Goal: Transaction & Acquisition: Obtain resource

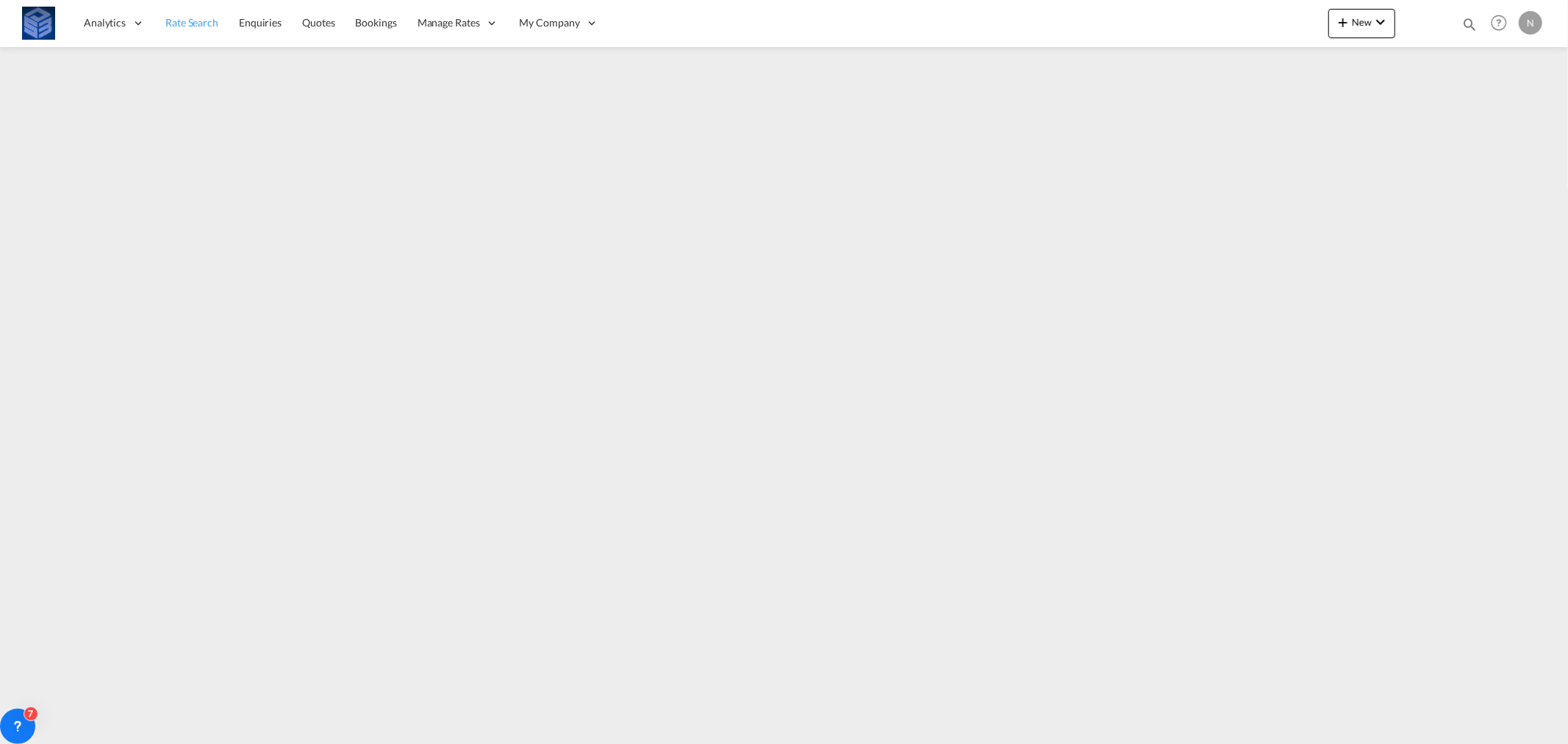
click at [187, 19] on span "Rate Search" at bounding box center [191, 22] width 53 height 13
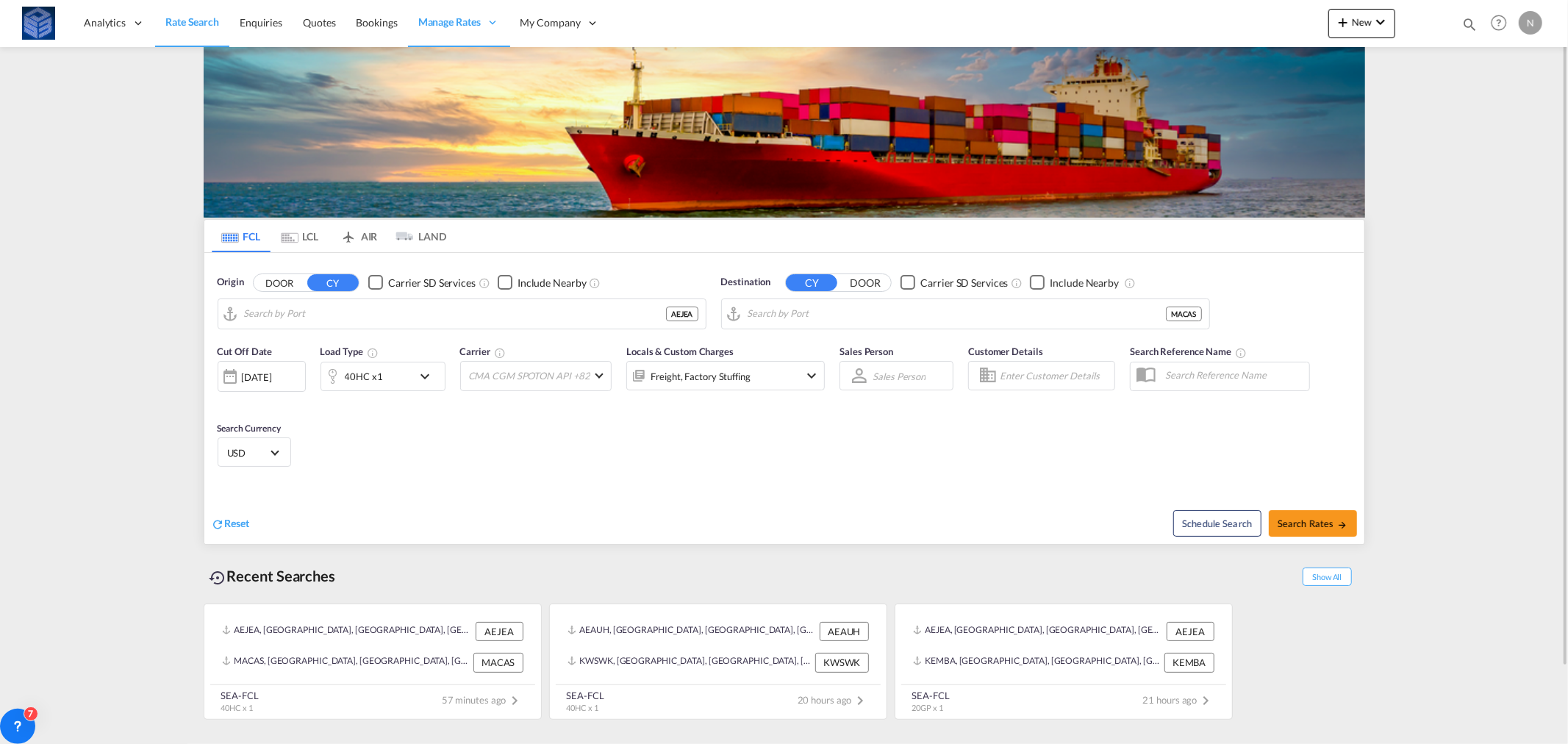
type input "[GEOGRAPHIC_DATA], [GEOGRAPHIC_DATA]"
click at [886, 316] on input "[GEOGRAPHIC_DATA], MACAS" at bounding box center [974, 314] width 454 height 22
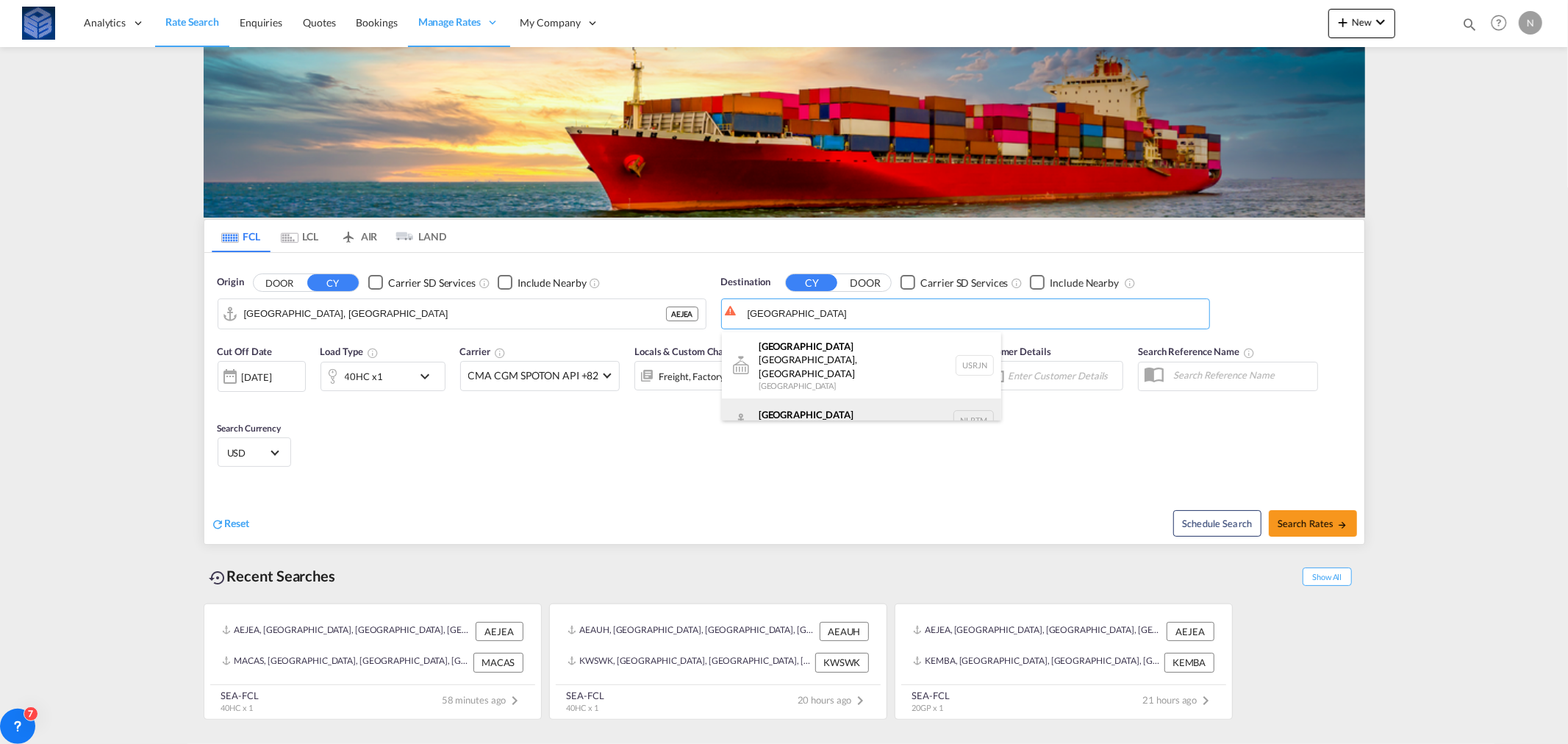
click at [796, 405] on div "[GEOGRAPHIC_DATA] [GEOGRAPHIC_DATA] NLRTM" at bounding box center [861, 421] width 279 height 44
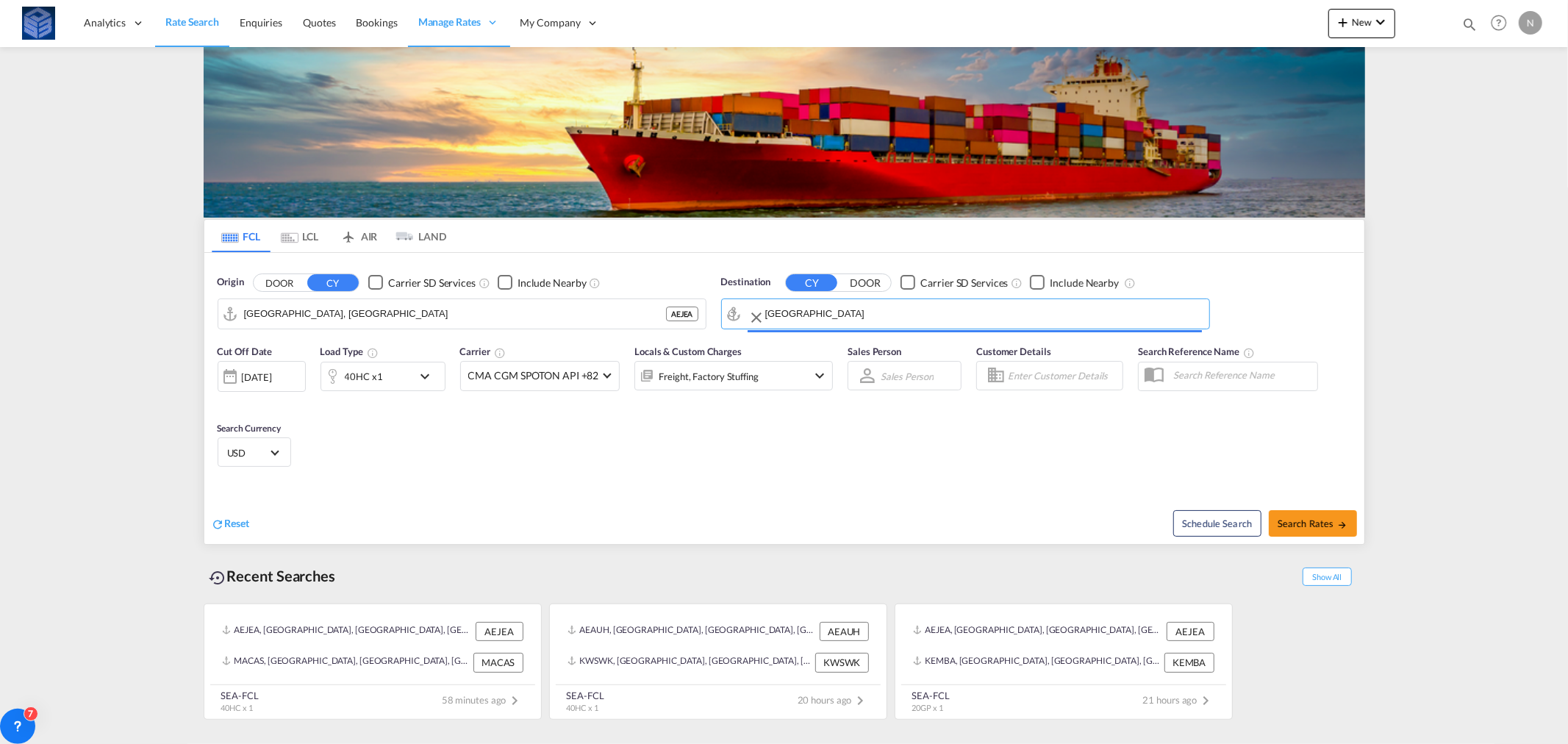
type input "[GEOGRAPHIC_DATA], NLRTM"
click at [372, 379] on div "40HC x1" at bounding box center [364, 376] width 39 height 21
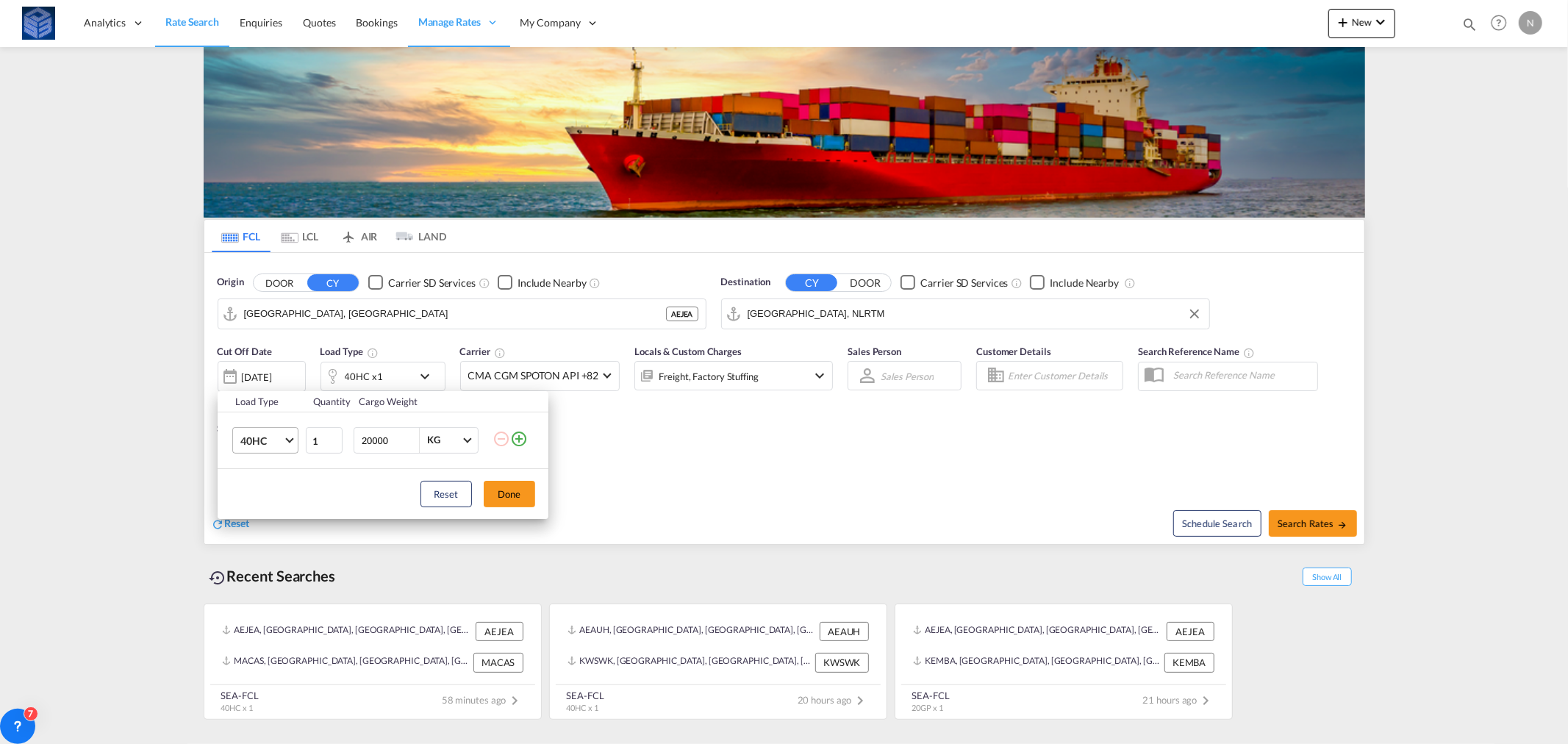
click at [253, 434] on span "40HC" at bounding box center [262, 442] width 43 height 15
click at [267, 370] on md-option "20GP" at bounding box center [278, 371] width 100 height 36
click at [516, 491] on button "Done" at bounding box center [509, 494] width 51 height 27
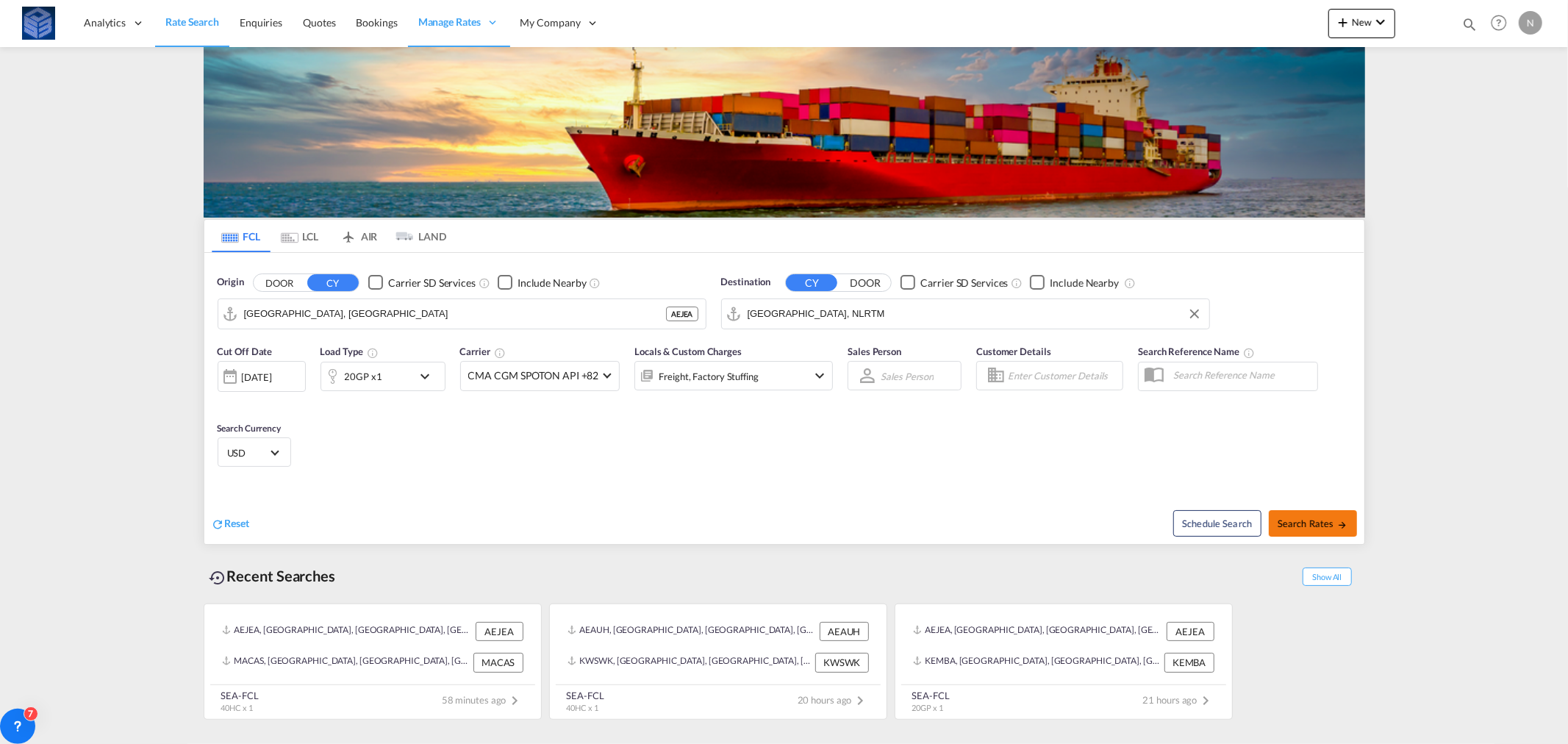
click at [1324, 519] on span "Search Rates" at bounding box center [1312, 524] width 70 height 12
type input "AEJEA to NLRTM / [DATE]"
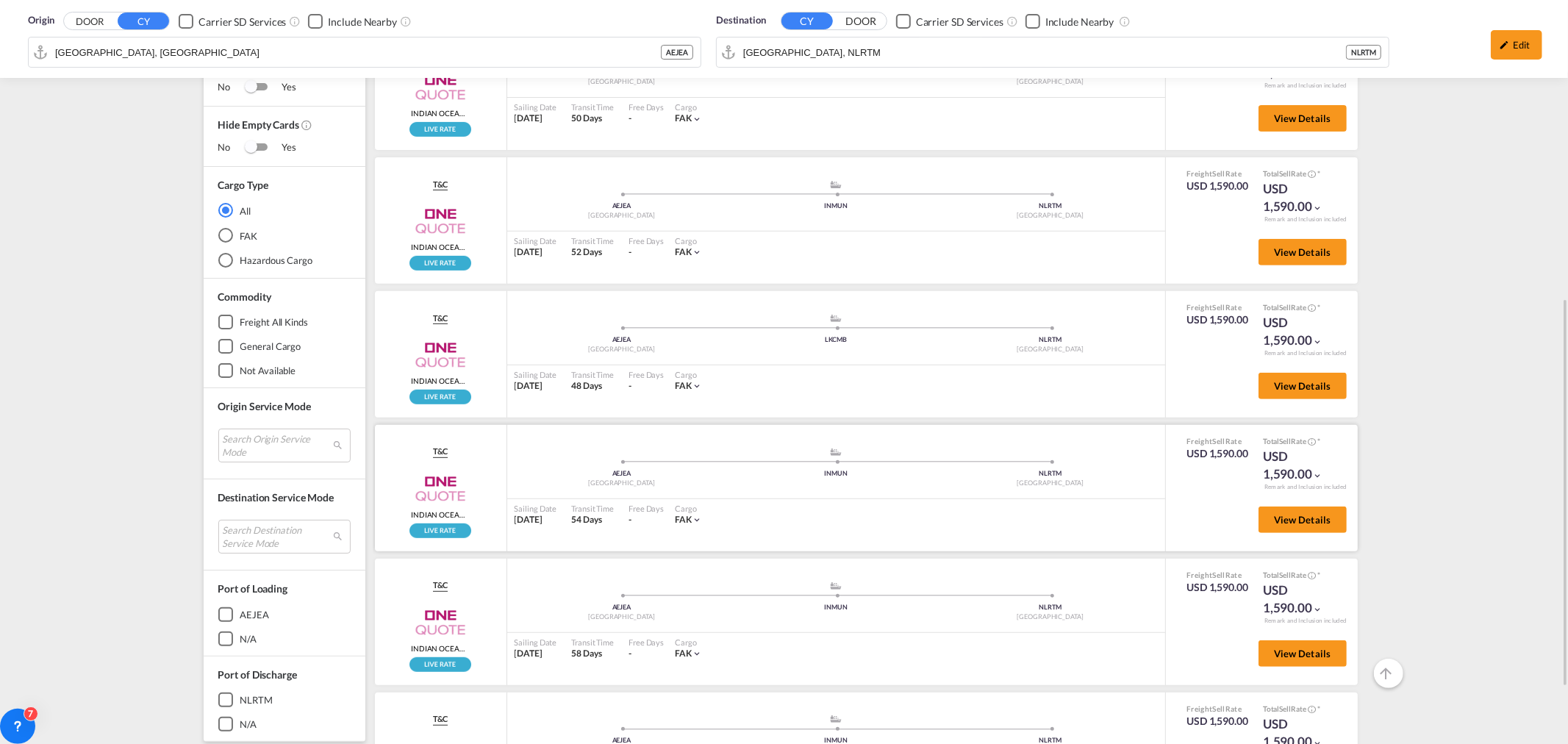
scroll to position [680, 0]
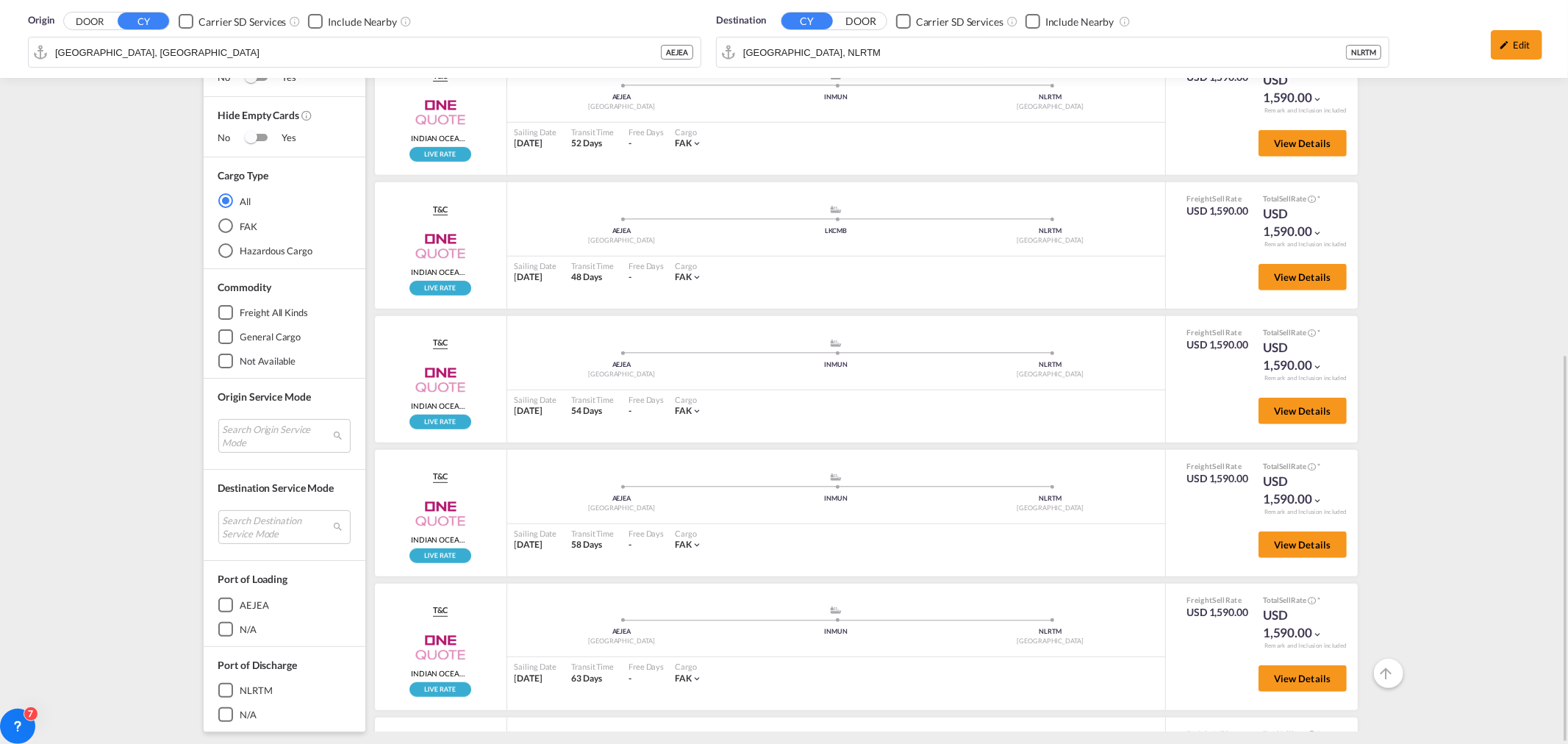
click at [1360, 731] on div "rates loading Rate: P_7252335855_P01h2jhzx T&C Service: CY / CY Maersk Spot CY/…" at bounding box center [869, 122] width 992 height 1244
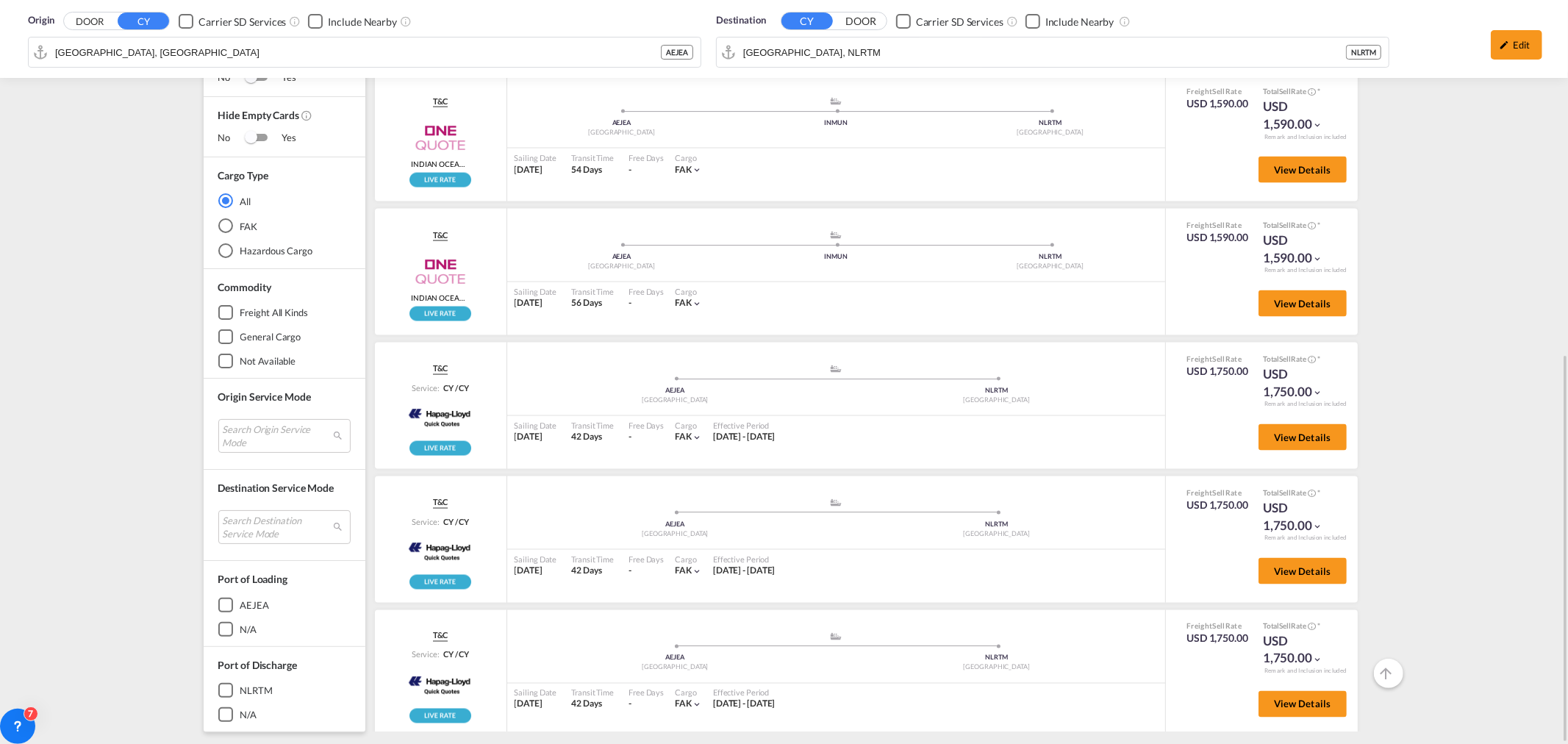
scroll to position [517, 0]
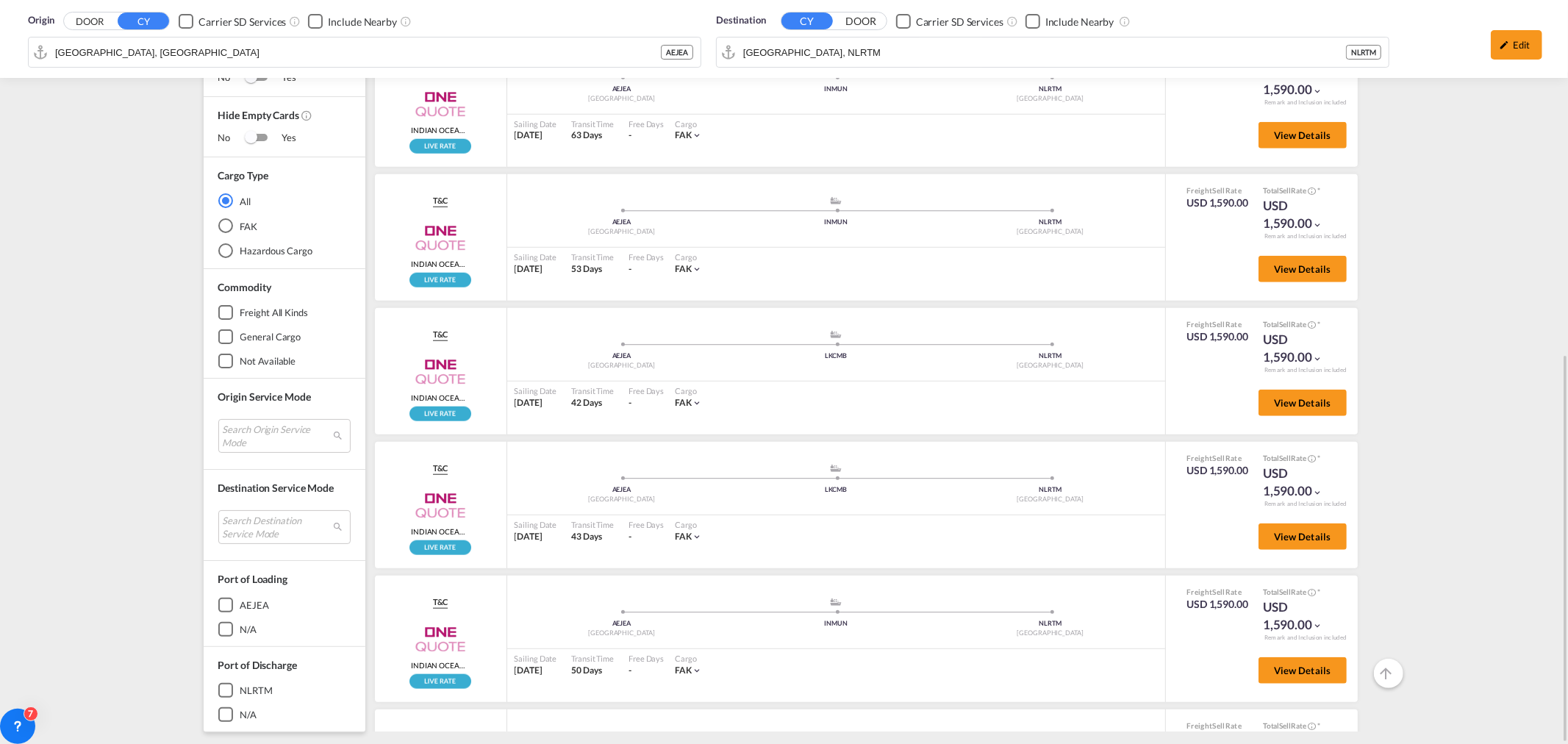
click at [813, 53] on div "Destination CY DOOR Carrier SD Services Include Nearby [GEOGRAPHIC_DATA], NLRTM…" at bounding box center [1052, 41] width 688 height 72
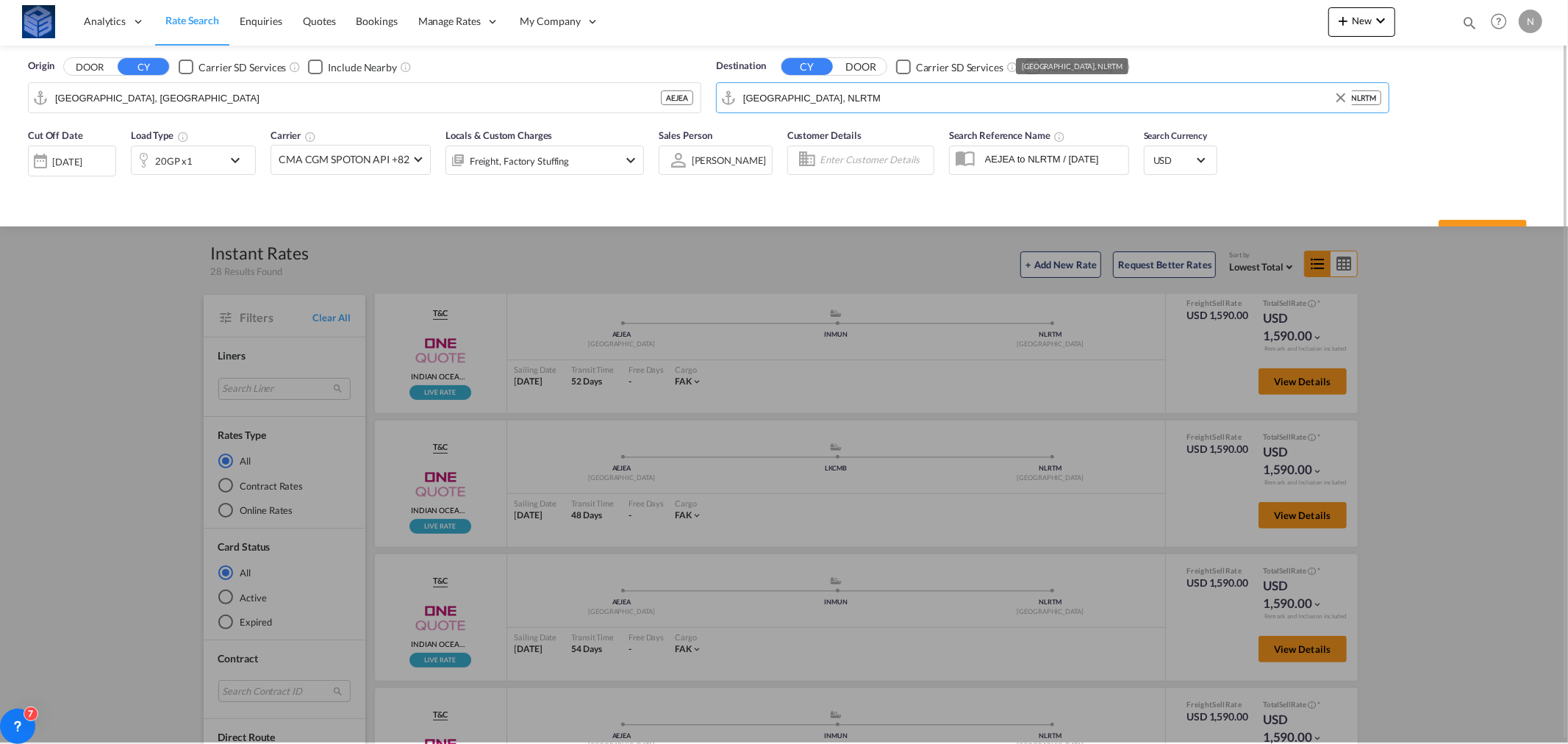
click at [813, 53] on div "Destination CY DOOR Carrier SD Services Include Nearby [GEOGRAPHIC_DATA], NLRTM…" at bounding box center [1052, 85] width 688 height 69
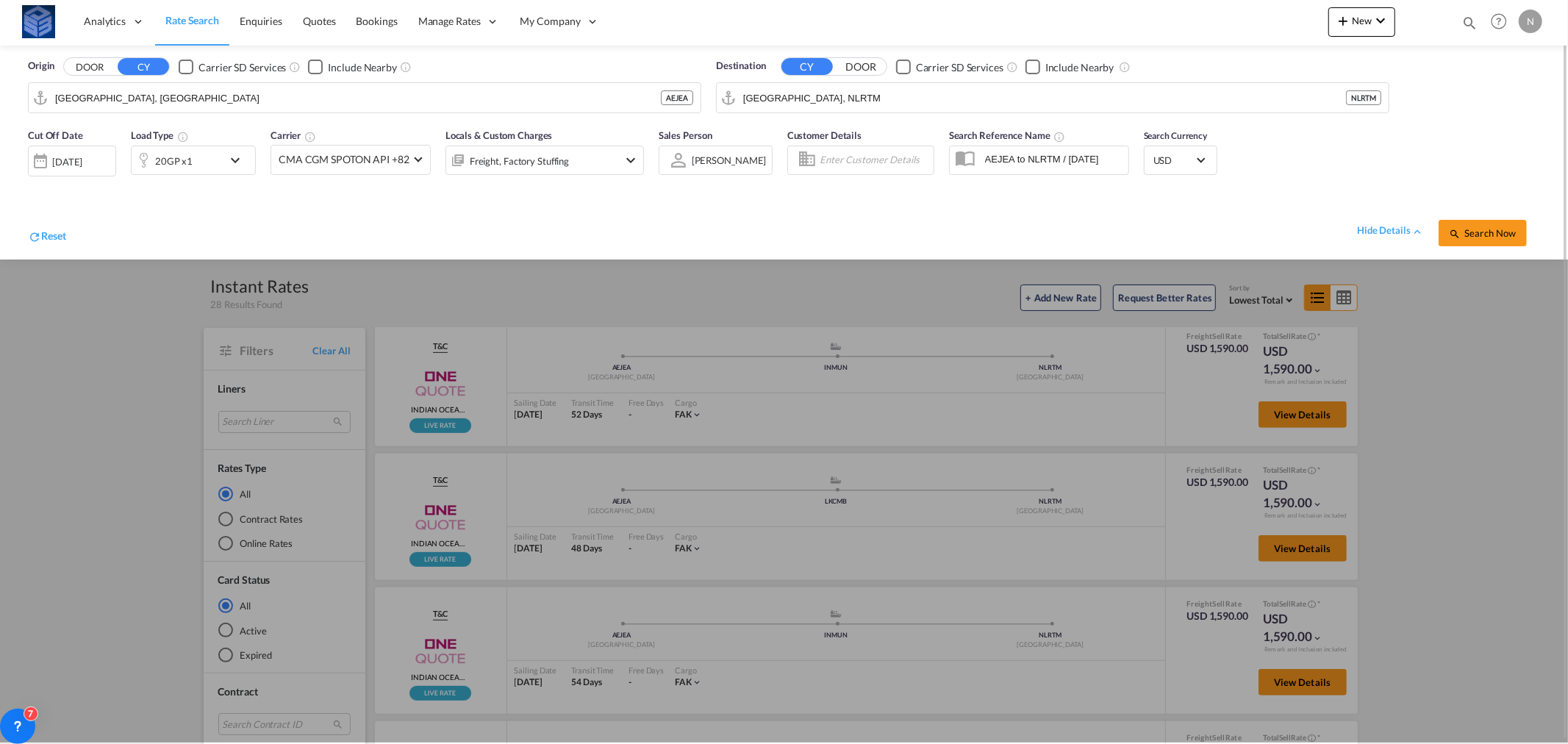
scroll to position [0, 0]
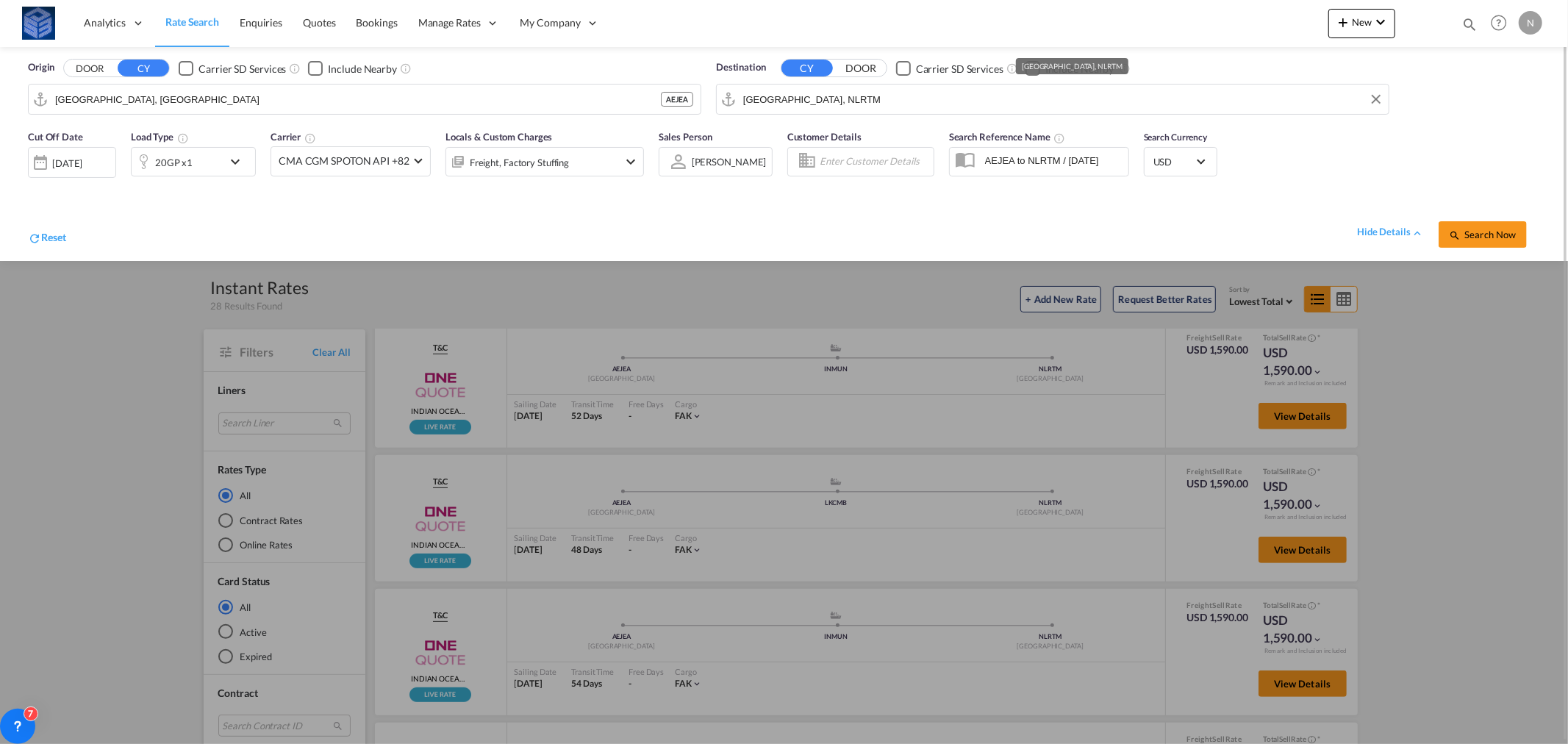
click at [814, 107] on input "[GEOGRAPHIC_DATA], NLRTM" at bounding box center [1062, 99] width 638 height 22
paste input "DOUALA"
click at [758, 126] on div "Douala [GEOGRAPHIC_DATA] CMDLA" at bounding box center [856, 140] width 279 height 44
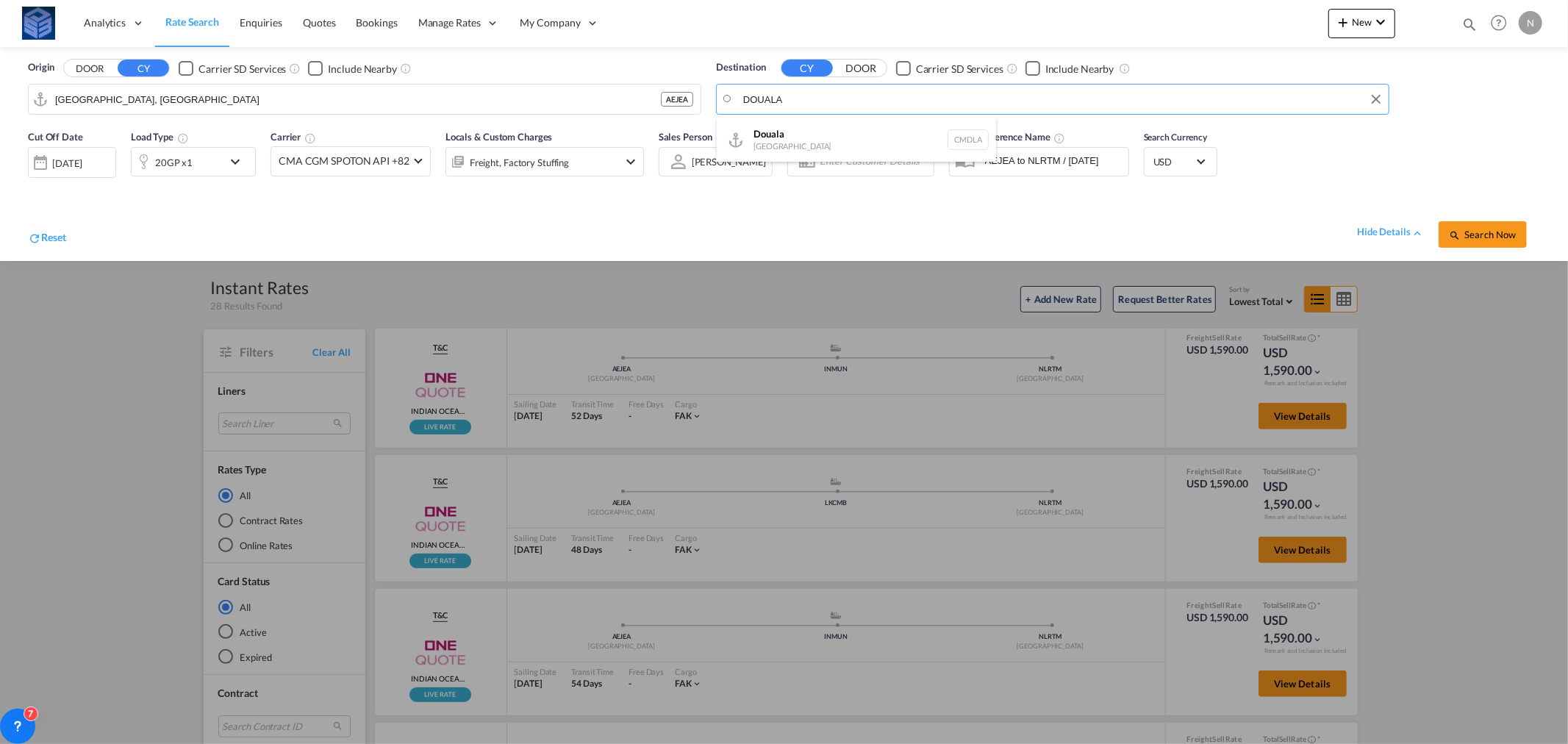
type input "Douala, CMDLA"
click at [197, 164] on div "20GP x1" at bounding box center [177, 162] width 91 height 30
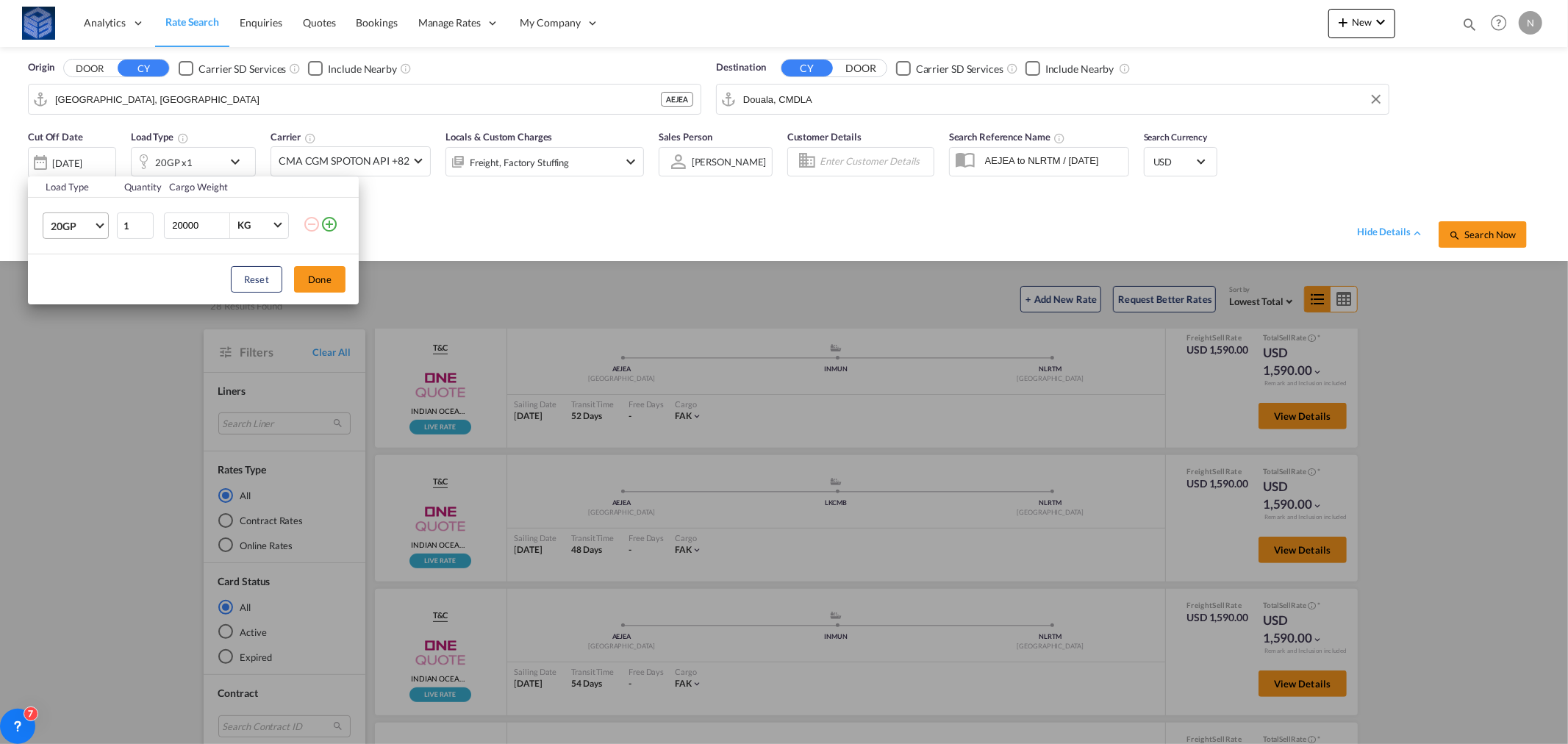
click at [92, 233] on md-select-value "20GP" at bounding box center [79, 226] width 59 height 25
click at [93, 288] on md-option "40HC" at bounding box center [89, 297] width 100 height 36
click at [346, 282] on div "Reset Done" at bounding box center [193, 279] width 331 height 50
click at [321, 282] on button "Done" at bounding box center [319, 279] width 51 height 27
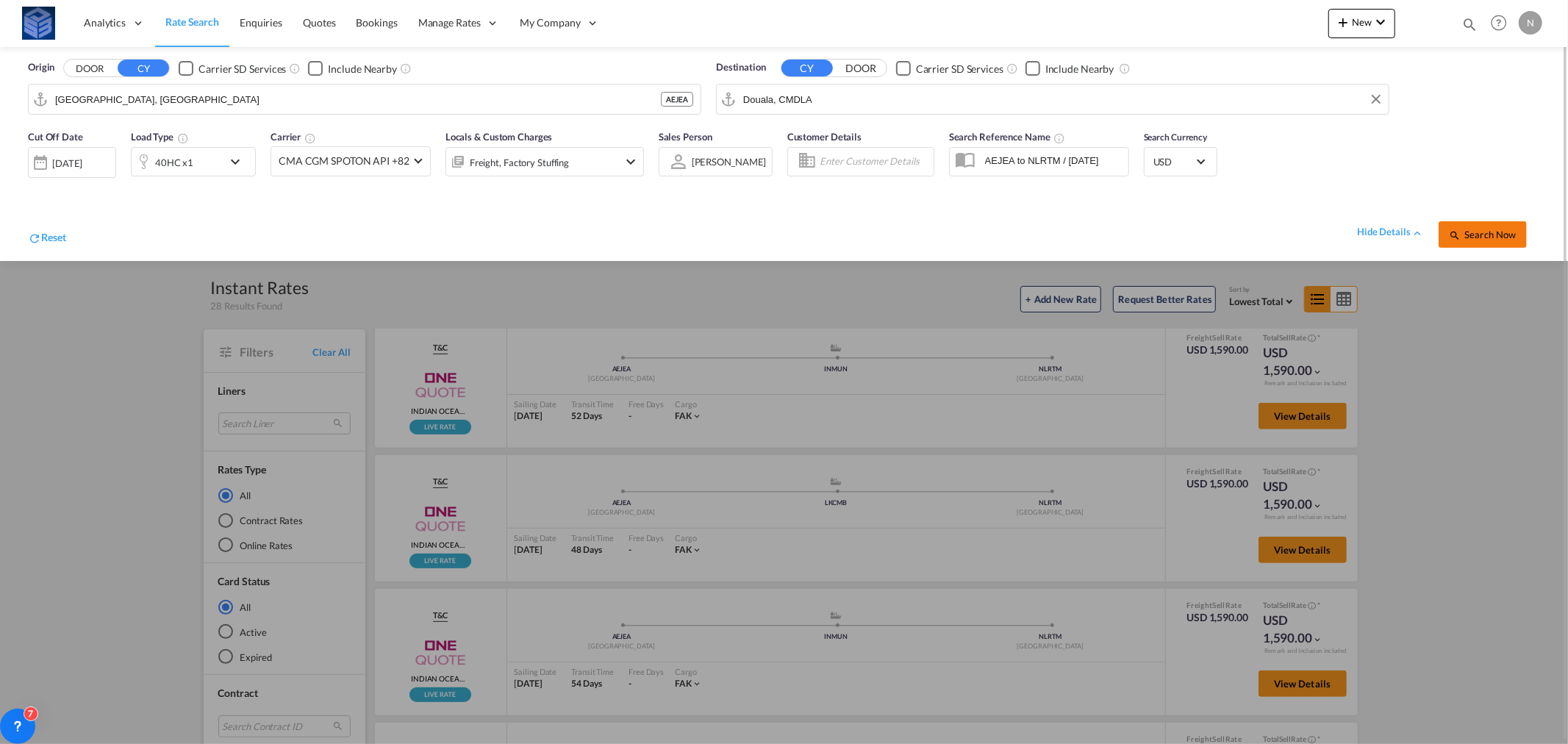
click at [1498, 237] on span "Search Now" at bounding box center [1482, 235] width 67 height 12
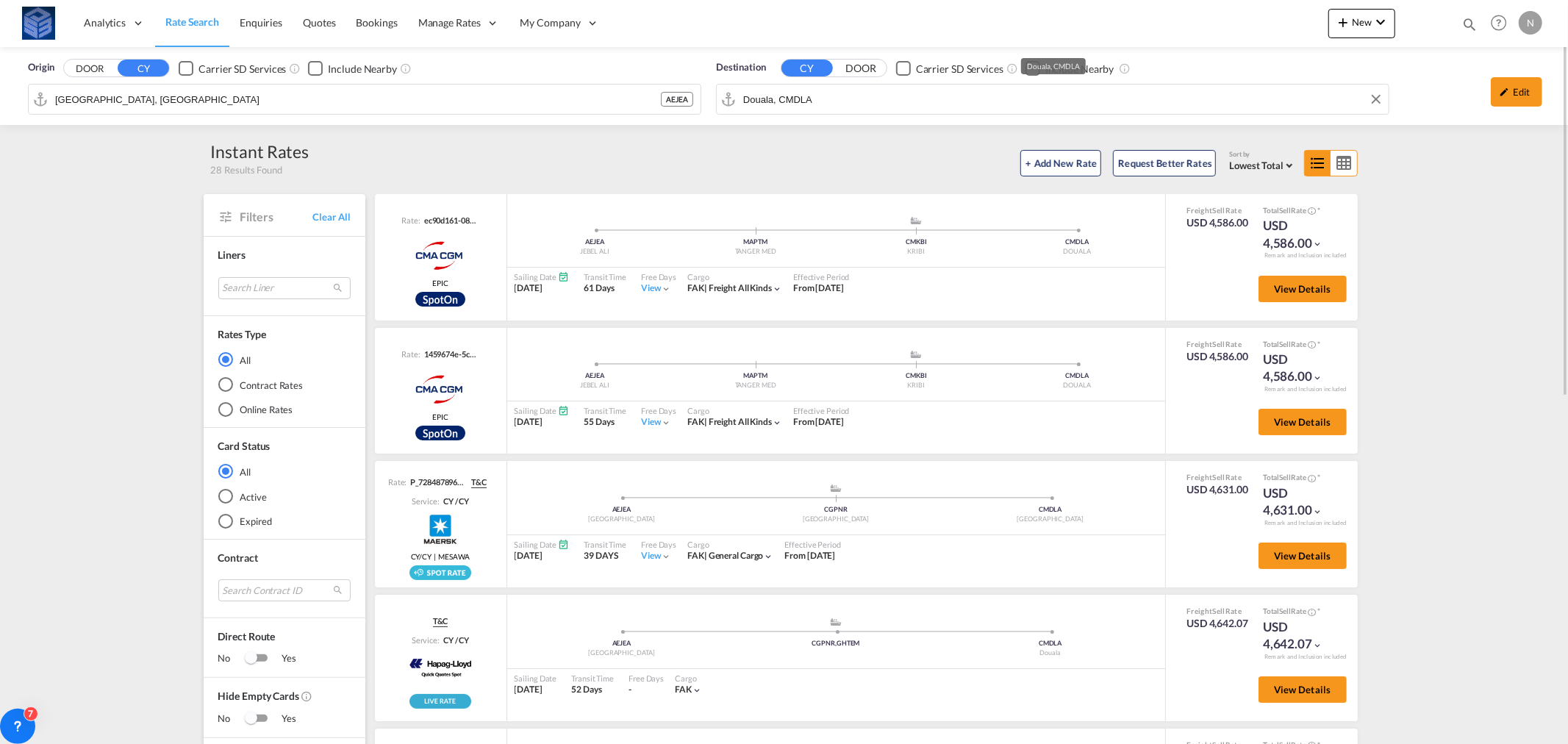
click at [751, 98] on input "Douala, CMDLA" at bounding box center [1062, 99] width 638 height 22
click at [751, 98] on md-autocomplete-wrap "Douala, CMDLA" at bounding box center [1061, 103] width 639 height 30
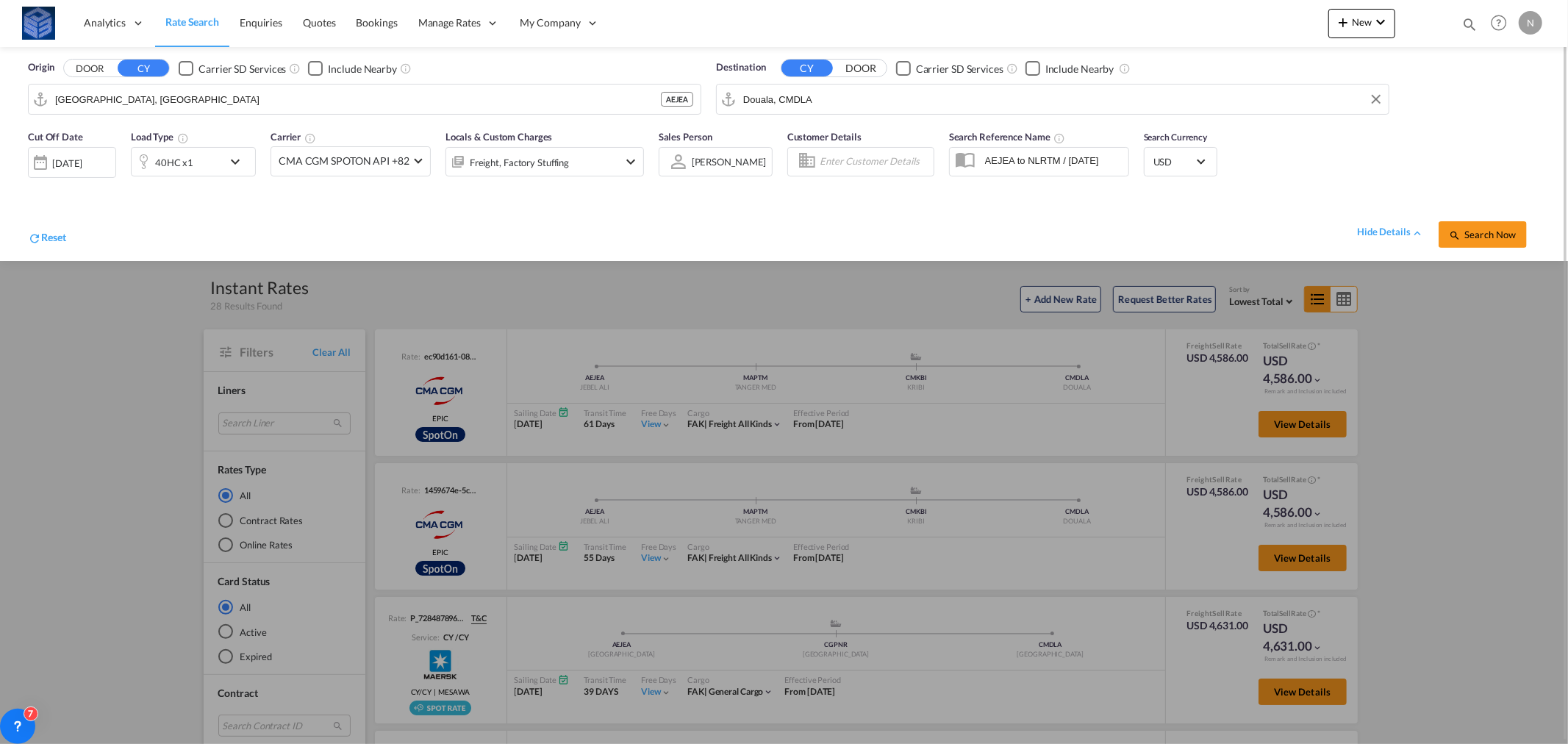
click at [755, 99] on input "Douala, CMDLA" at bounding box center [1062, 99] width 638 height 22
click at [760, 98] on input "Douala, CMDLA" at bounding box center [1062, 99] width 638 height 22
click at [768, 98] on input "Douala, CMDLA" at bounding box center [1062, 99] width 638 height 22
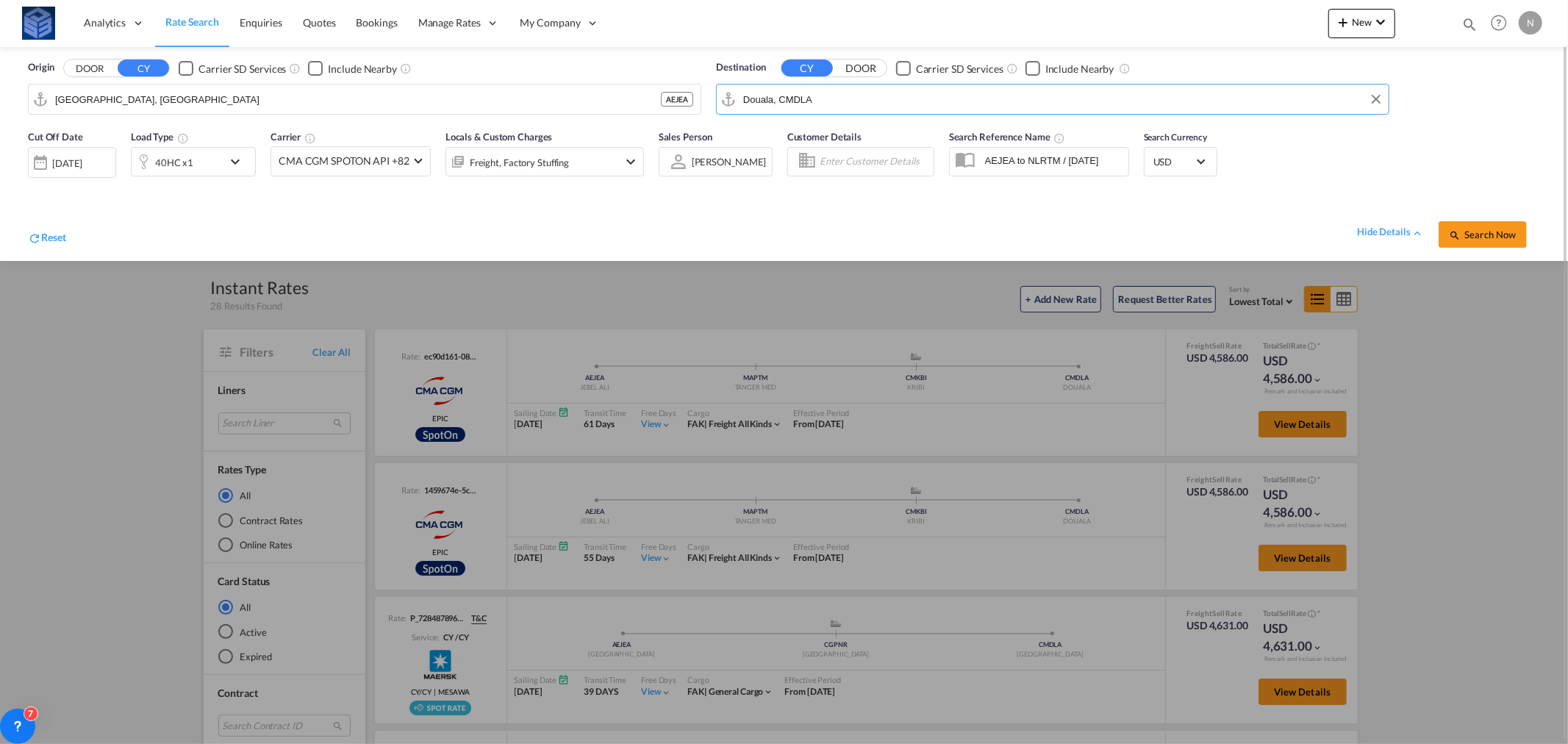
drag, startPoint x: 773, startPoint y: 100, endPoint x: 719, endPoint y: 104, distance: 54.1
click at [719, 104] on md-input-container "Douala, CMDLA" at bounding box center [1052, 99] width 672 height 30
click at [709, 282] on div at bounding box center [784, 372] width 1568 height 744
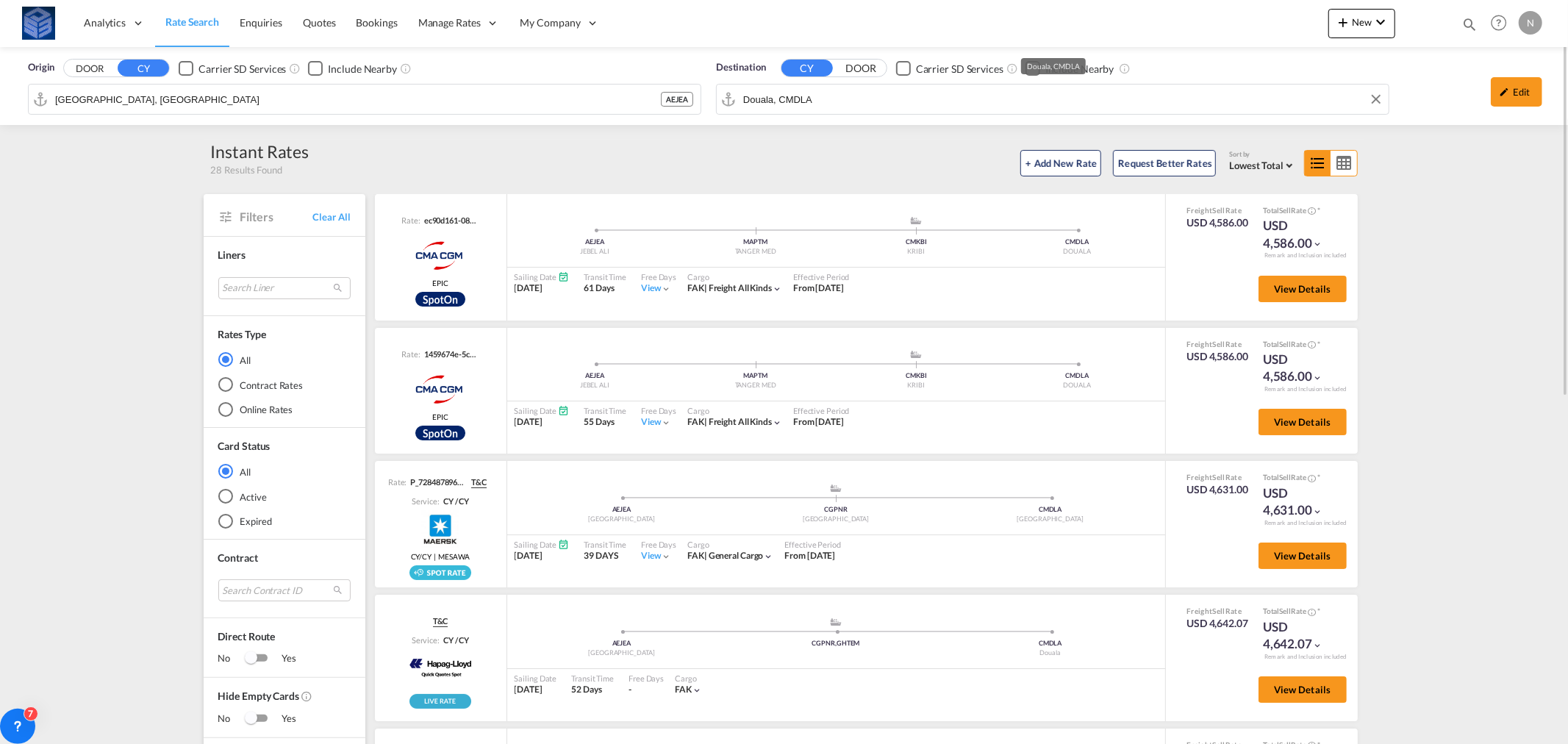
click at [764, 99] on div "Origin DOOR CY Carrier SD Services Include Nearby [GEOGRAPHIC_DATA], AEJEA AEJE…" at bounding box center [784, 86] width 1568 height 78
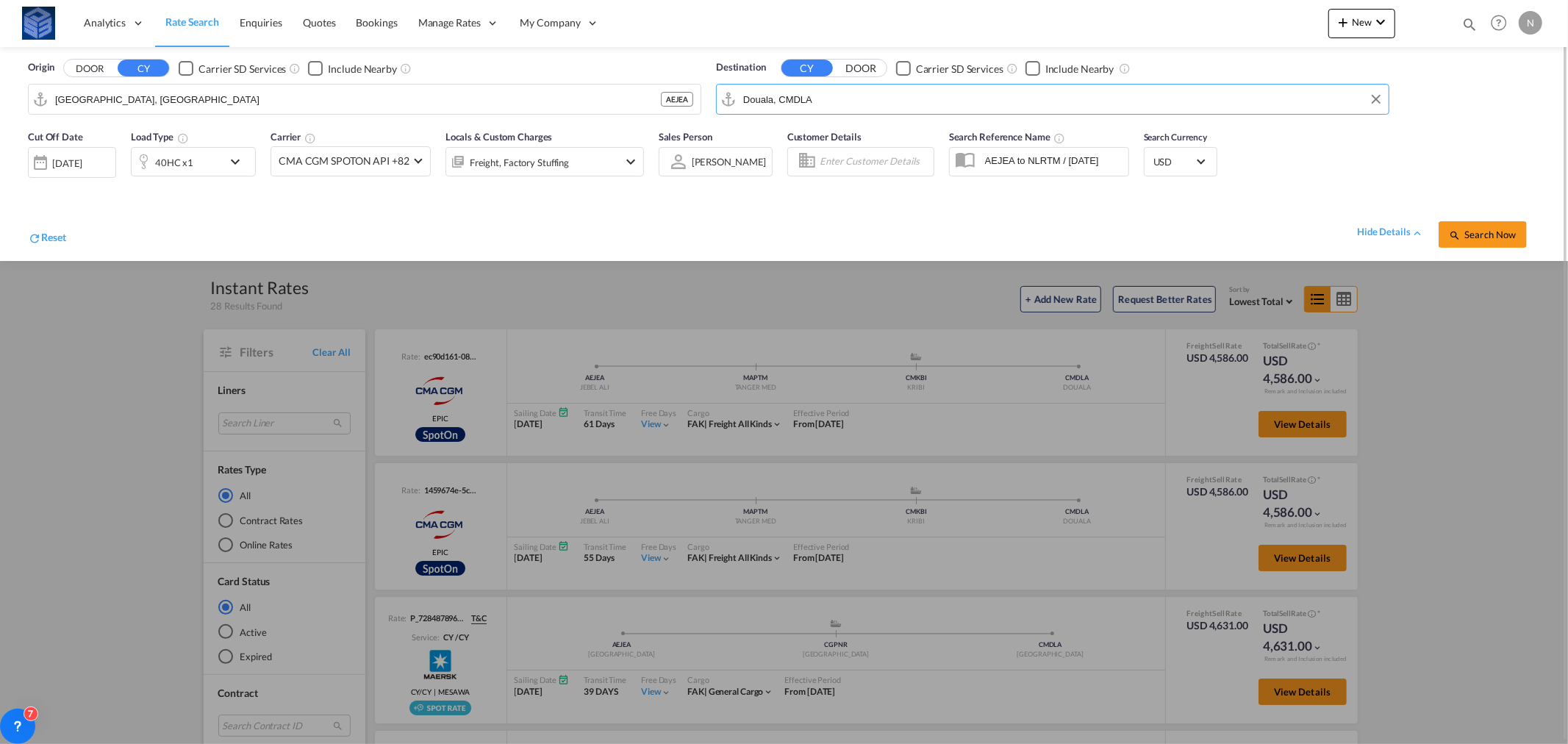
click at [758, 100] on input "Douala, CMDLA" at bounding box center [1062, 99] width 638 height 22
